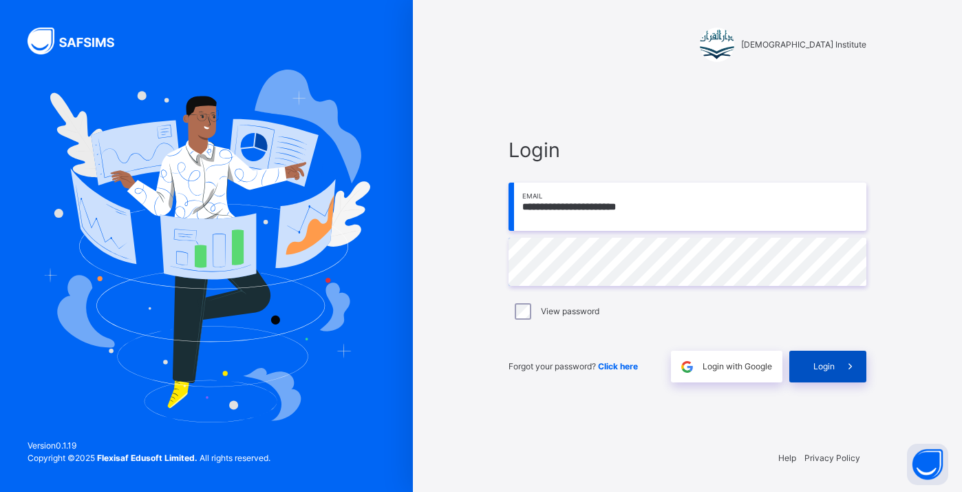
click at [814, 353] on div "Login" at bounding box center [828, 366] width 77 height 32
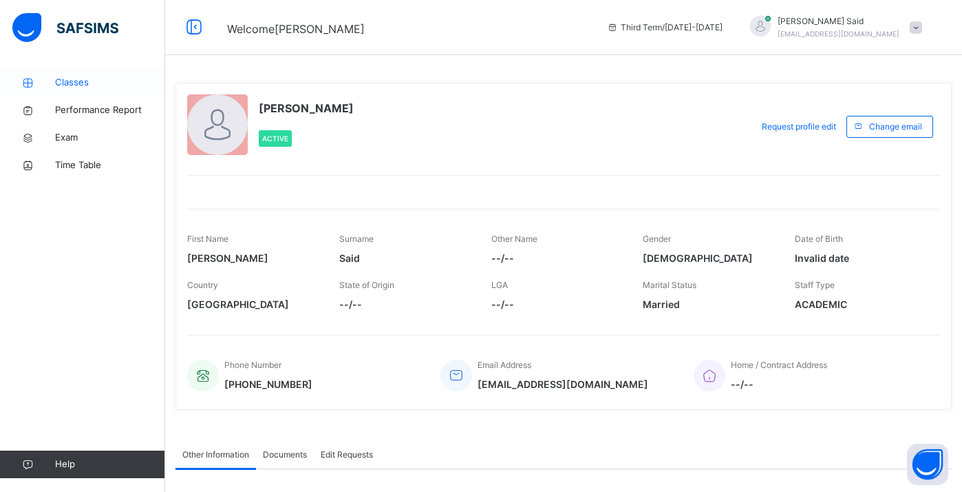
click at [63, 76] on span "Classes" at bounding box center [110, 83] width 110 height 14
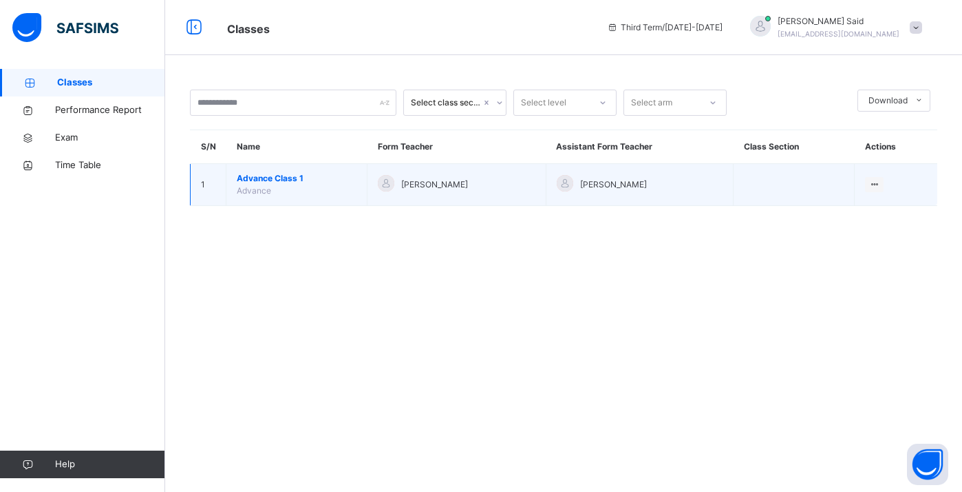
click at [260, 183] on span "Advance Class 1" at bounding box center [297, 178] width 120 height 12
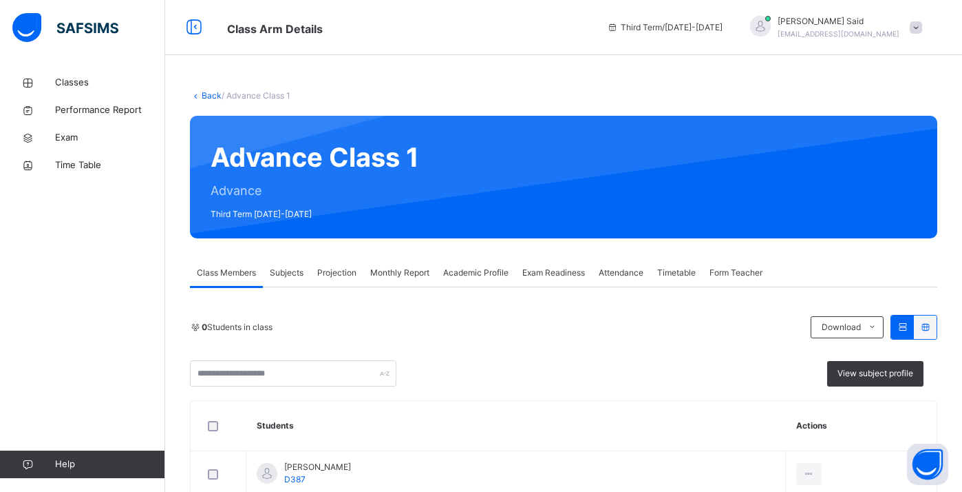
click at [333, 283] on div "Projection" at bounding box center [336, 273] width 53 height 28
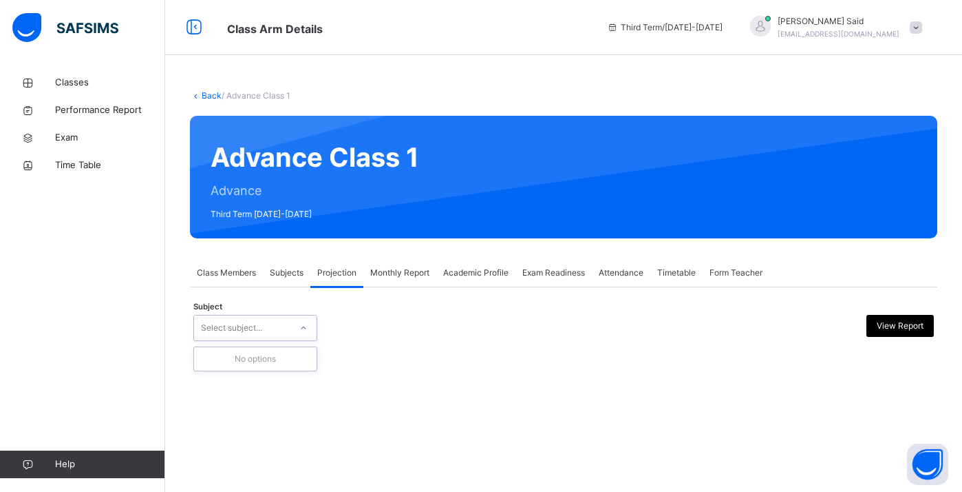
click at [308, 336] on div at bounding box center [303, 328] width 23 height 22
click at [295, 333] on div at bounding box center [303, 328] width 23 height 22
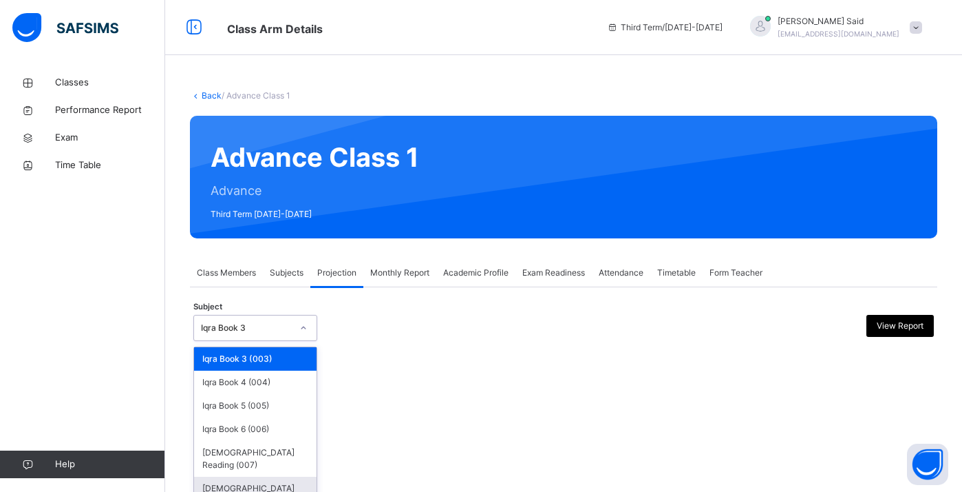
click at [281, 476] on div "[DEMOGRAPHIC_DATA] Memorisation (008)" at bounding box center [255, 494] width 123 height 36
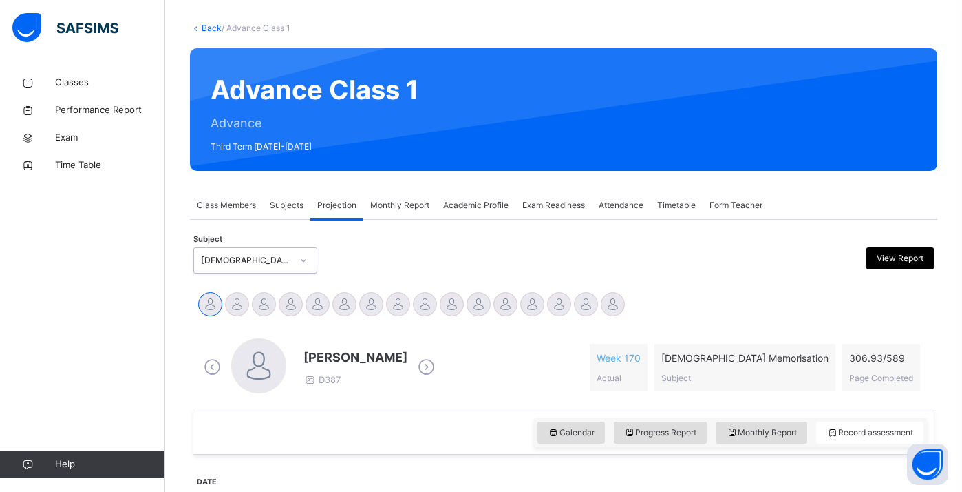
scroll to position [144, 0]
